Goal: Check status: Check status

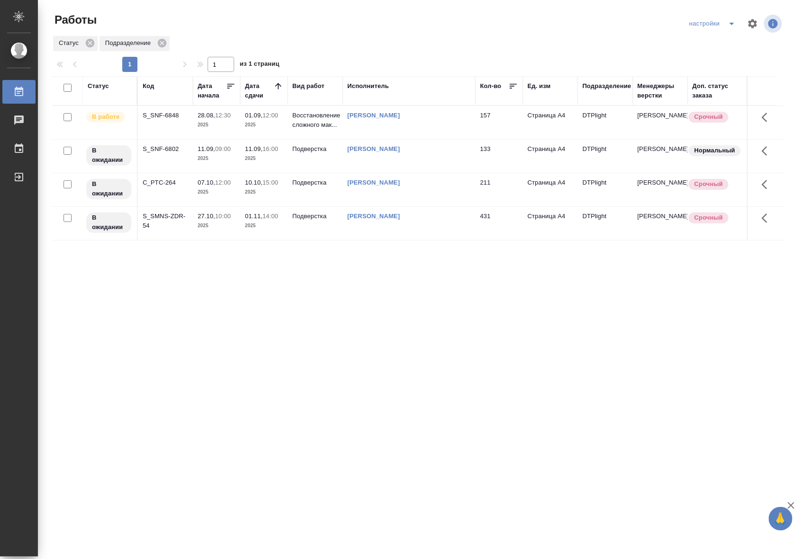
click at [217, 131] on td "28.08, 12:30 2025" at bounding box center [216, 122] width 47 height 33
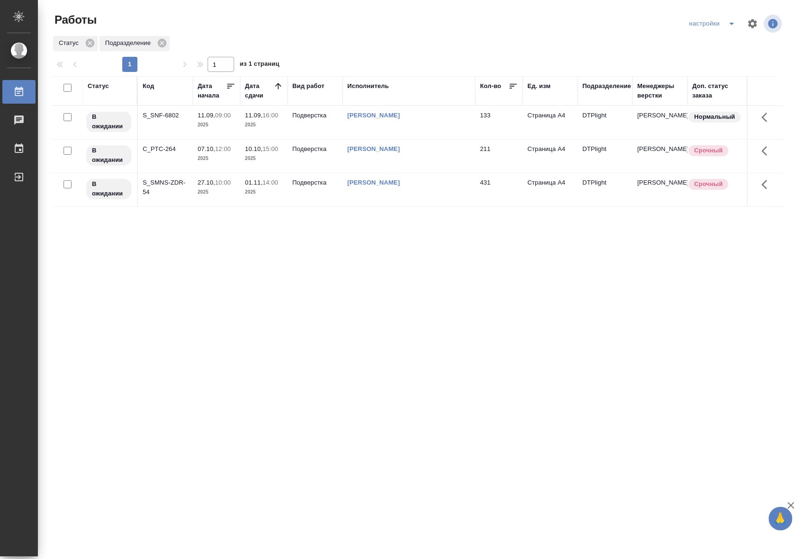
click at [503, 357] on div "Статус Код Дата начала Дата сдачи Вид работ Исполнитель Кол-во Ед. изм Подразде…" at bounding box center [417, 246] width 731 height 341
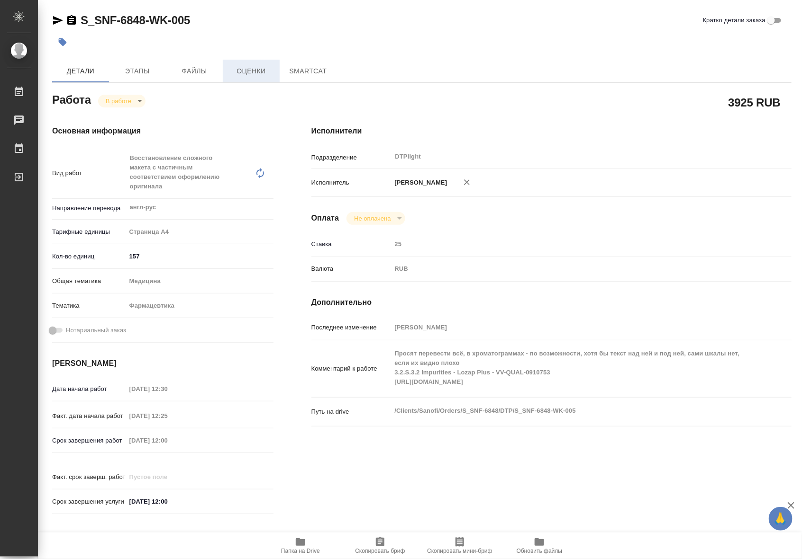
type textarea "x"
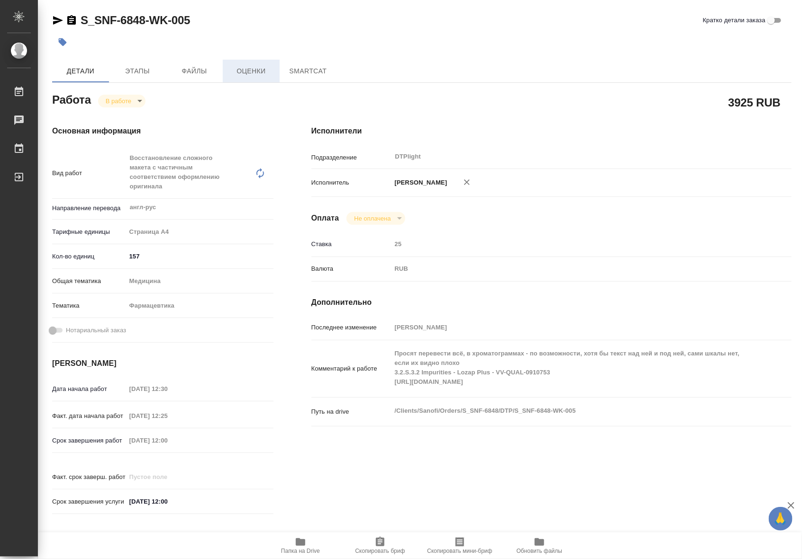
click at [256, 74] on span "Оценки" at bounding box center [250, 71] width 45 height 12
type textarea "x"
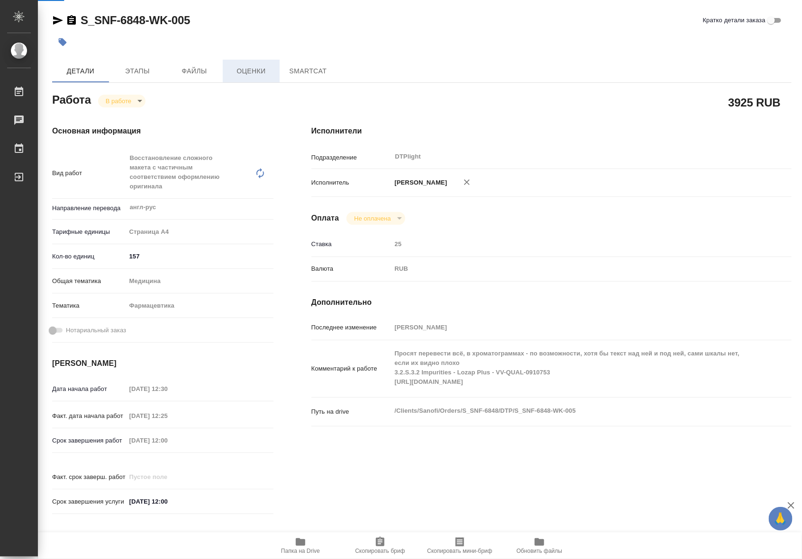
type textarea "x"
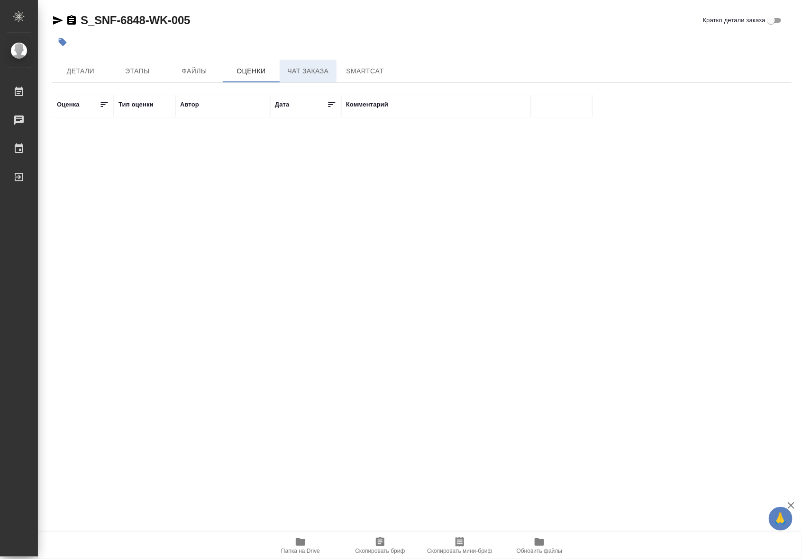
click at [295, 76] on span "Чат заказа" at bounding box center [307, 71] width 45 height 12
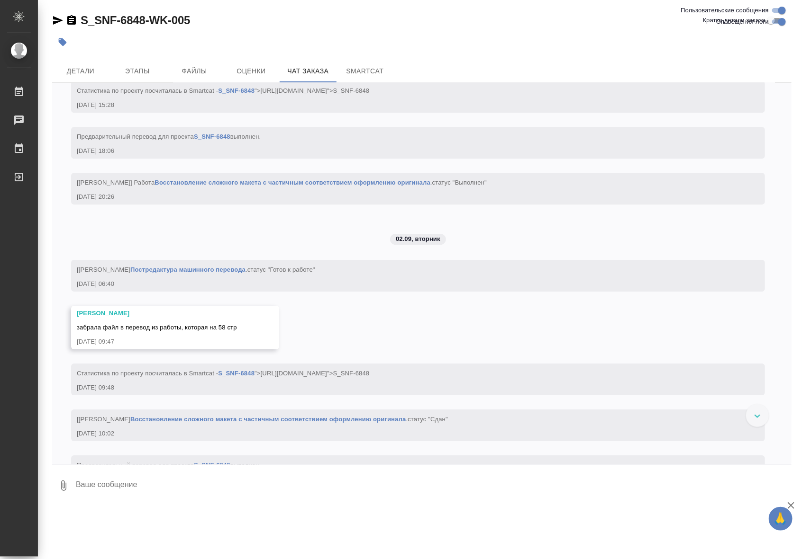
scroll to position [4433, 0]
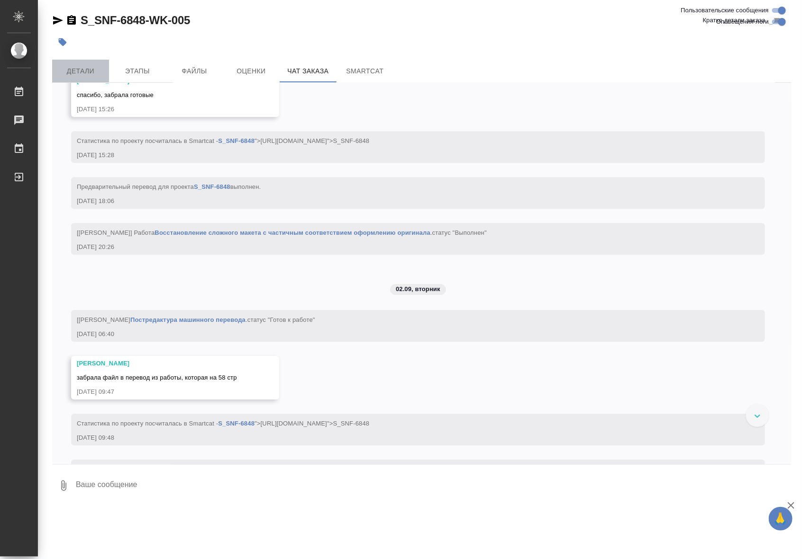
click at [88, 67] on span "Детали" at bounding box center [80, 71] width 45 height 12
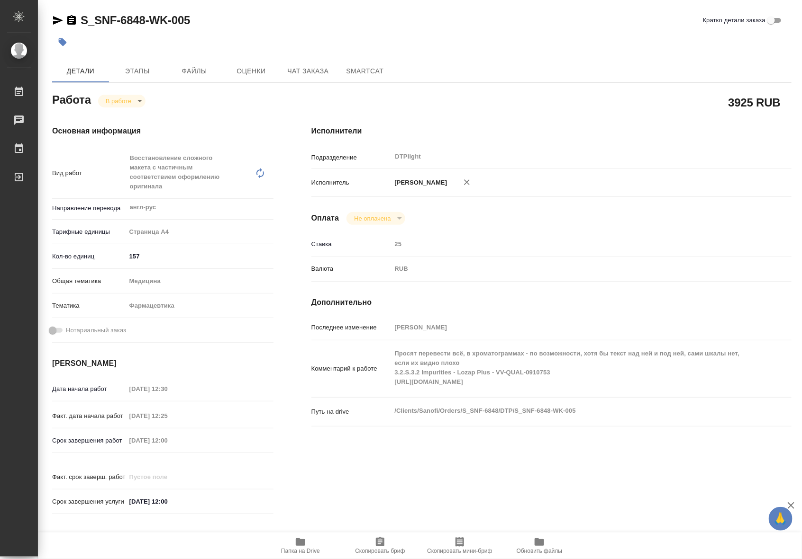
type textarea "x"
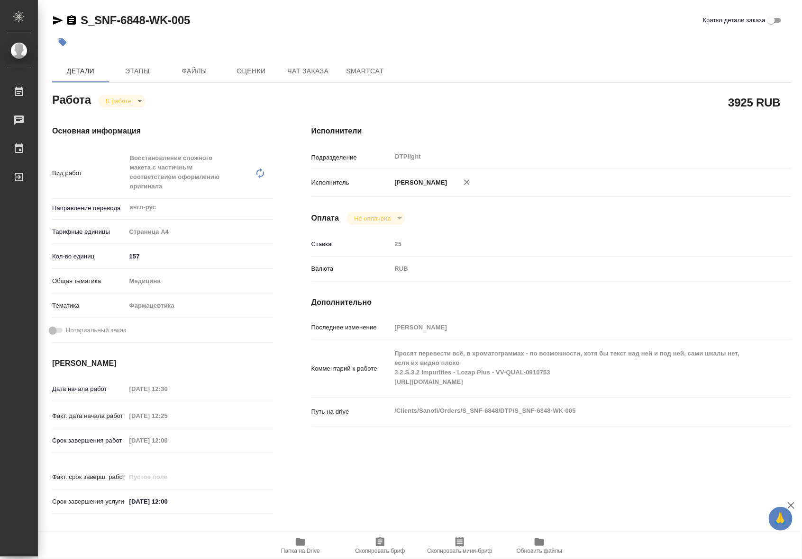
type textarea "x"
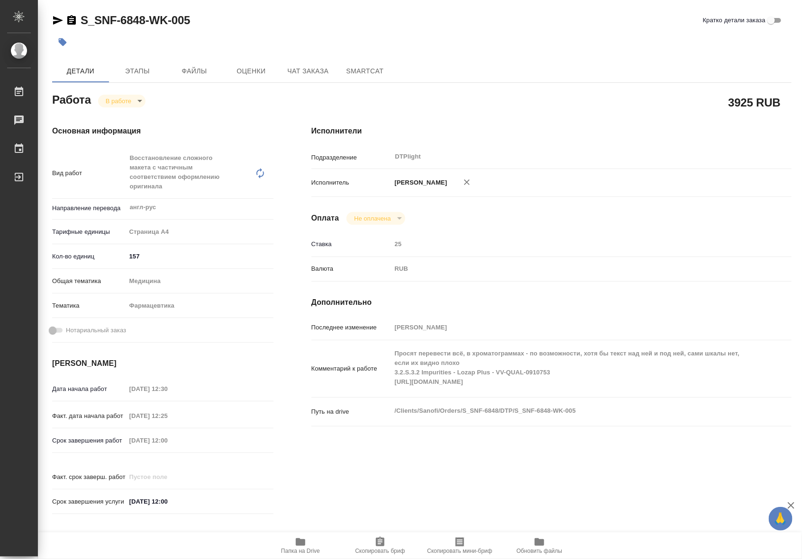
click at [287, 552] on span "Папка на Drive" at bounding box center [300, 551] width 39 height 7
type textarea "x"
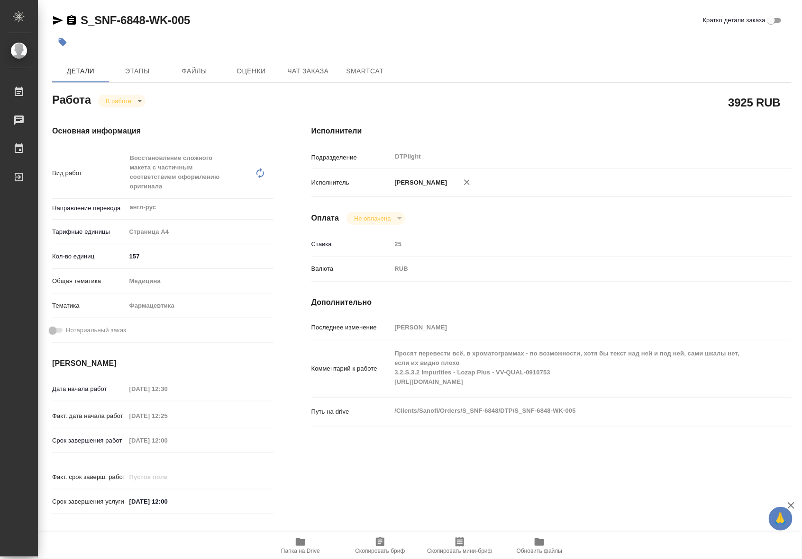
type textarea "x"
click at [126, 105] on body "🙏 .cls-1 fill:#fff; AWATERA Riianova [PERSON_NAME] 0 Чаты График Выйти S_SNF-68…" at bounding box center [401, 279] width 802 height 559
click at [126, 122] on li "Выполнен" at bounding box center [129, 117] width 63 height 16
type textarea "x"
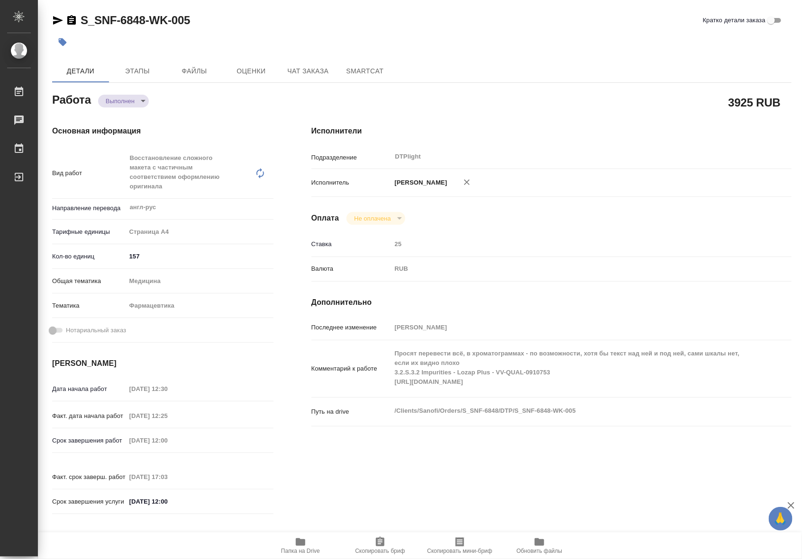
type textarea "x"
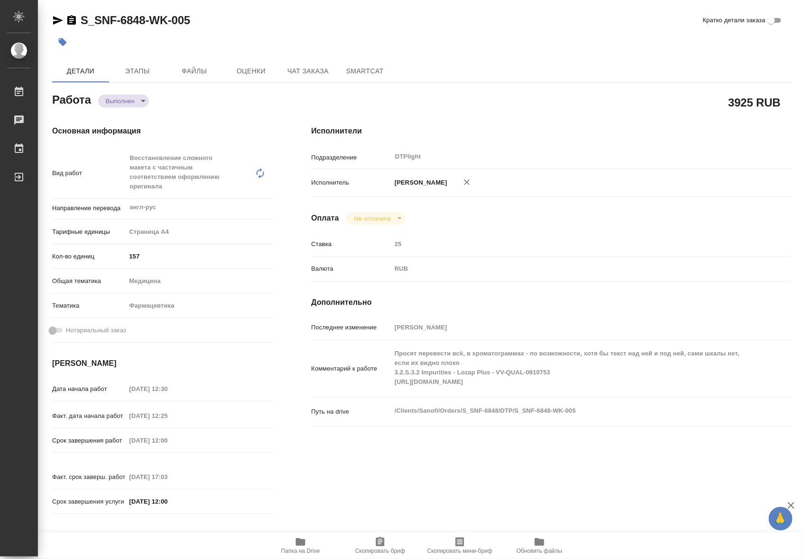
type textarea "x"
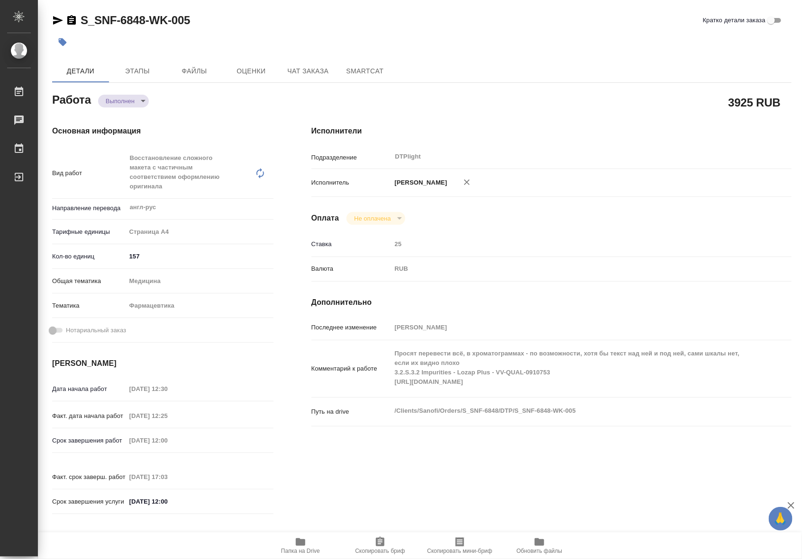
type textarea "x"
